Goal: Task Accomplishment & Management: Manage account settings

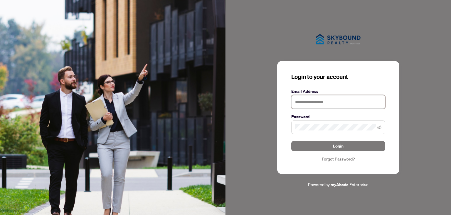
click at [338, 104] on input "text" at bounding box center [339, 102] width 94 height 14
type input "**********"
click at [292, 141] on button "Login" at bounding box center [339, 146] width 94 height 10
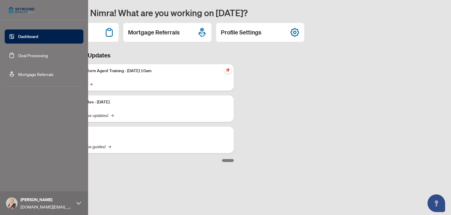
click at [18, 54] on link "Deal Processing" at bounding box center [33, 55] width 30 height 5
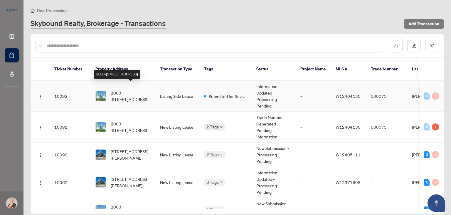
click at [143, 89] on span "2003-[STREET_ADDRESS]" at bounding box center [131, 95] width 40 height 13
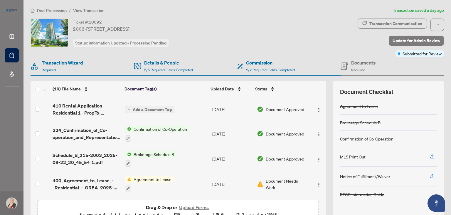
scroll to position [29, 0]
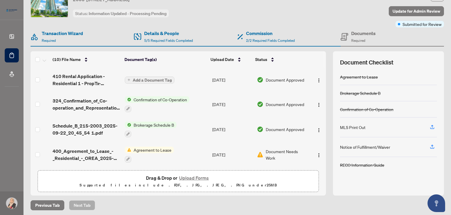
click at [166, 148] on span "Agreement to Lease" at bounding box center [152, 149] width 43 height 6
click at [165, 178] on span "Agreement to Lease" at bounding box center [147, 177] width 65 height 6
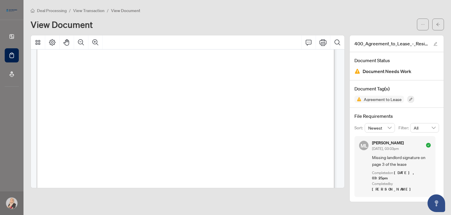
scroll to position [353, 0]
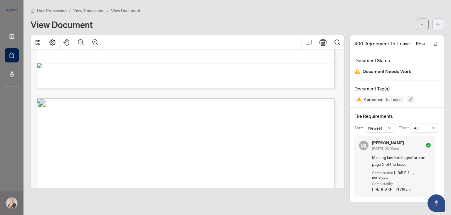
click at [440, 25] on icon "arrow-left" at bounding box center [438, 24] width 4 height 4
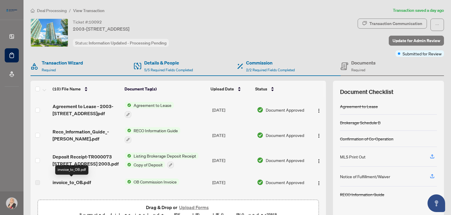
click at [76, 182] on span "invoice_to_OB.pdf" at bounding box center [72, 181] width 38 height 7
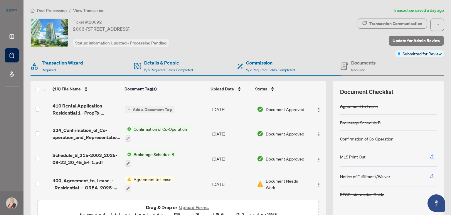
scroll to position [29, 0]
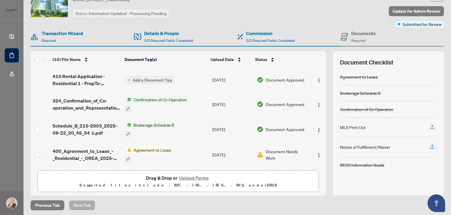
click at [184, 177] on button "Upload Forms" at bounding box center [194, 178] width 33 height 8
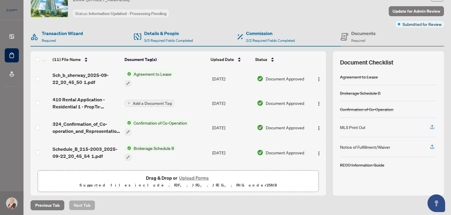
click at [190, 176] on button "Upload Forms" at bounding box center [194, 178] width 33 height 8
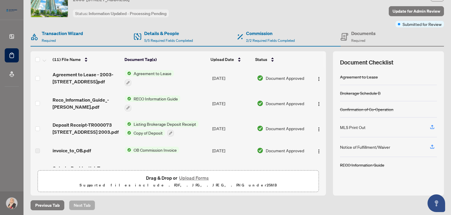
scroll to position [0, 0]
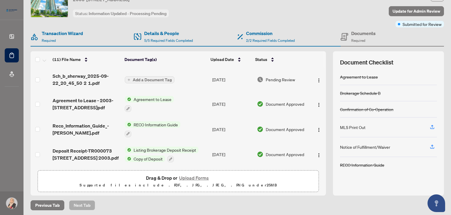
click at [153, 78] on span "Add a Document Tag" at bounding box center [152, 80] width 39 height 4
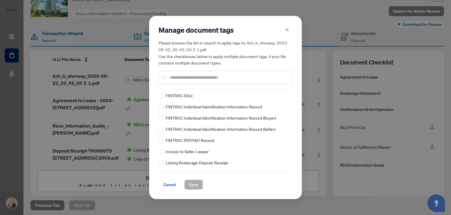
scroll to position [264, 0]
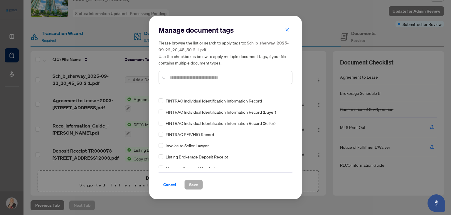
click at [181, 74] on input "text" at bounding box center [229, 77] width 118 height 6
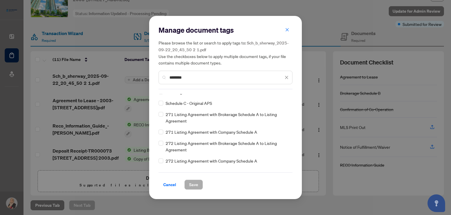
scroll to position [0, 0]
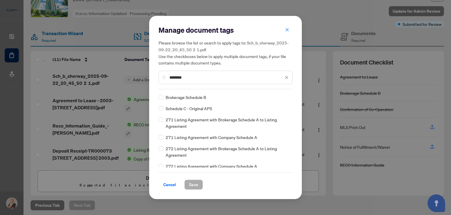
drag, startPoint x: 189, startPoint y: 79, endPoint x: 155, endPoint y: 73, distance: 33.9
click at [156, 73] on div "Manage document tags Please browse the list or search to apply tags to: Sch_b_s…" at bounding box center [225, 107] width 153 height 183
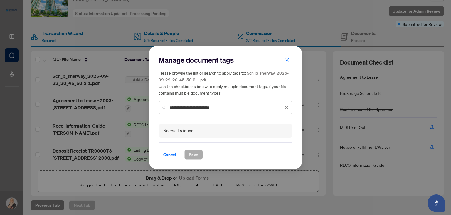
drag, startPoint x: 205, startPoint y: 108, endPoint x: 175, endPoint y: 112, distance: 30.3
click at [175, 112] on div "**********" at bounding box center [226, 108] width 134 height 14
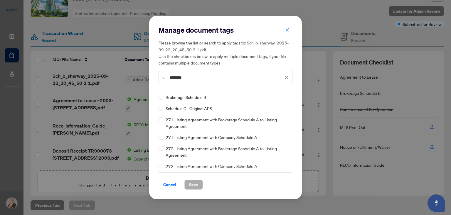
type input "********"
click at [192, 185] on span "Save" at bounding box center [193, 184] width 9 height 9
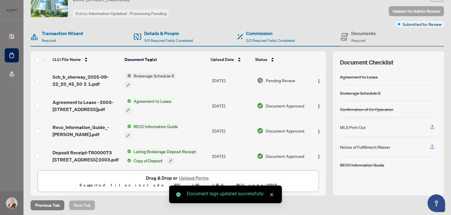
click at [393, 9] on span "Update for Admin Review" at bounding box center [417, 10] width 48 height 9
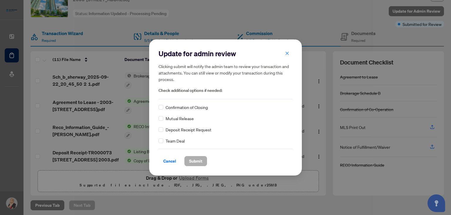
click at [195, 162] on span "Submit" at bounding box center [195, 160] width 13 height 9
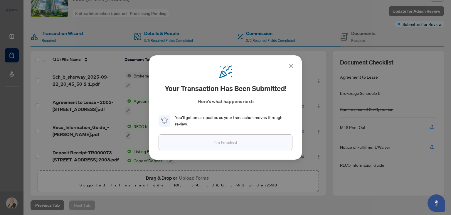
click at [243, 140] on button "I'm Finished" at bounding box center [226, 142] width 134 height 16
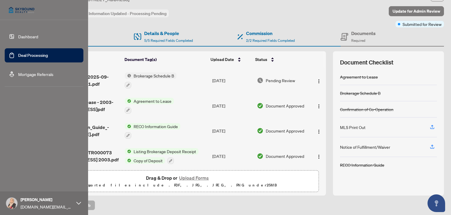
click at [21, 53] on link "Deal Processing" at bounding box center [33, 55] width 30 height 5
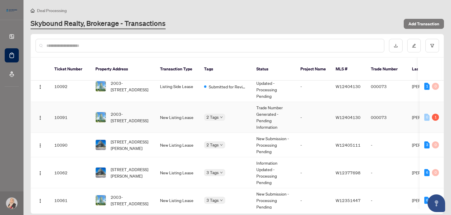
scroll to position [15, 0]
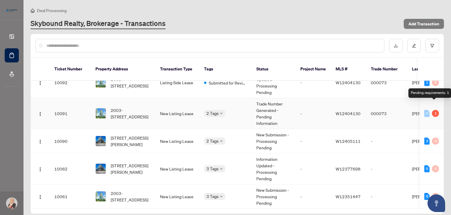
click at [434, 110] on div "1" at bounding box center [435, 113] width 7 height 7
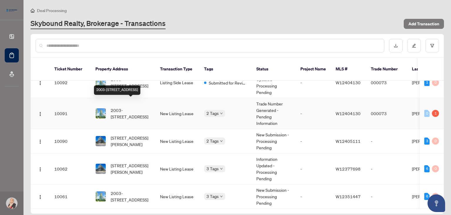
click at [137, 107] on span "2003-[STREET_ADDRESS]" at bounding box center [131, 113] width 40 height 13
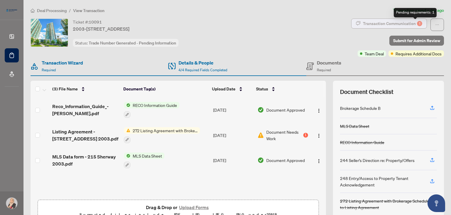
click at [417, 23] on div "1" at bounding box center [419, 23] width 5 height 5
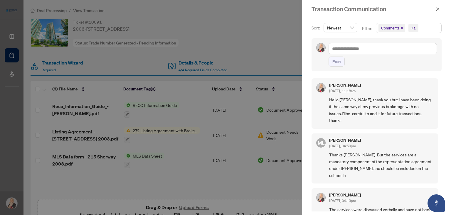
scroll to position [53, 0]
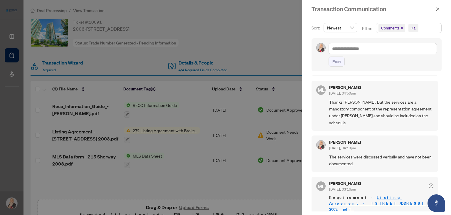
click at [429, 183] on icon "check-circle" at bounding box center [431, 185] width 5 height 5
drag, startPoint x: 439, startPoint y: 9, endPoint x: 428, endPoint y: 27, distance: 20.9
click at [439, 10] on icon "close" at bounding box center [438, 9] width 4 height 4
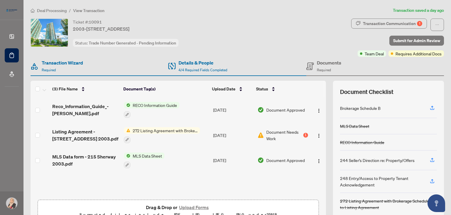
click at [304, 134] on div "1" at bounding box center [306, 135] width 5 height 5
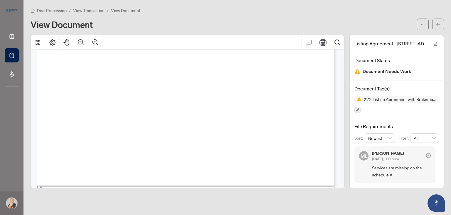
scroll to position [1416, 0]
click at [404, 72] on span "Document Needs Work" at bounding box center [387, 71] width 49 height 8
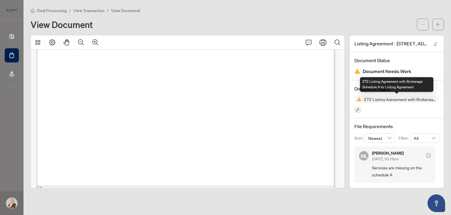
click at [412, 100] on span "272 Listing Agreement with Brokerage Schedule A to Listing Agreement" at bounding box center [401, 99] width 78 height 4
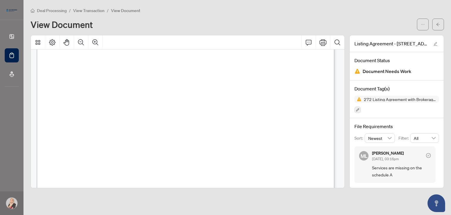
scroll to position [0, 0]
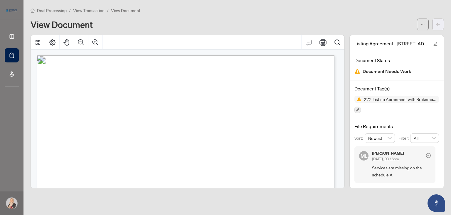
click at [442, 26] on button "button" at bounding box center [439, 25] width 12 height 12
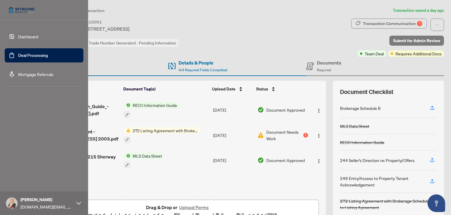
click at [48, 58] on link "Deal Processing" at bounding box center [33, 55] width 30 height 5
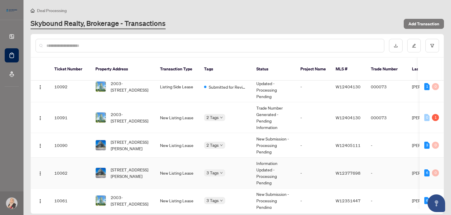
scroll to position [15, 0]
